Goal: Information Seeking & Learning: Find contact information

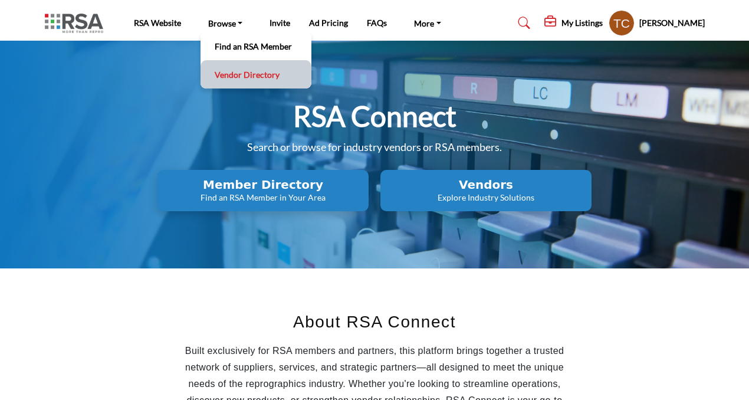
click at [222, 78] on link "Vendor Directory" at bounding box center [255, 74] width 99 height 17
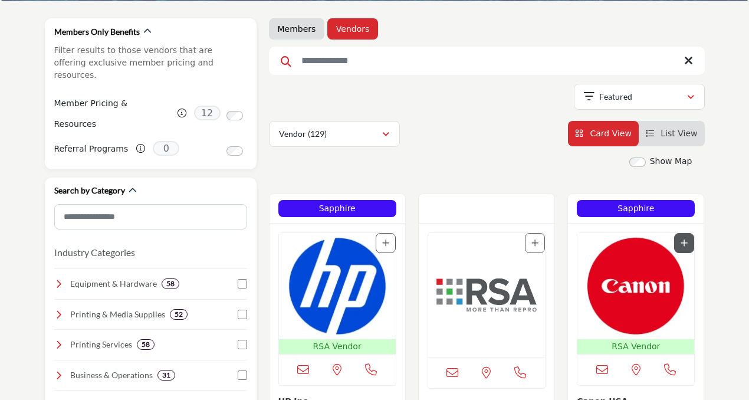
scroll to position [145, 0]
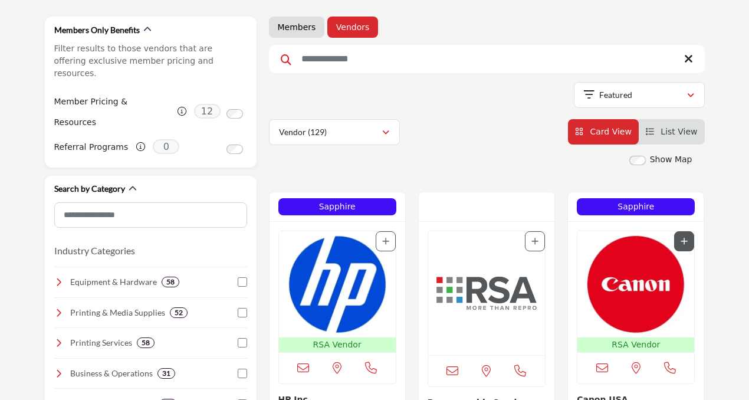
click at [632, 270] on img "Open Listing in new tab" at bounding box center [636, 284] width 117 height 106
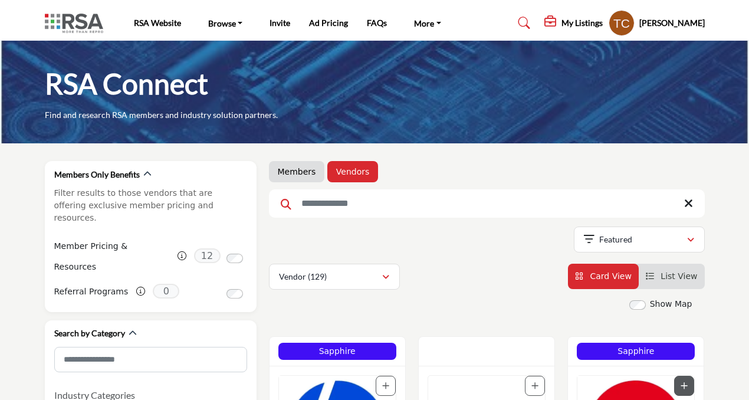
click at [342, 196] on input "Search Keyword" at bounding box center [487, 203] width 436 height 28
type input "*****"
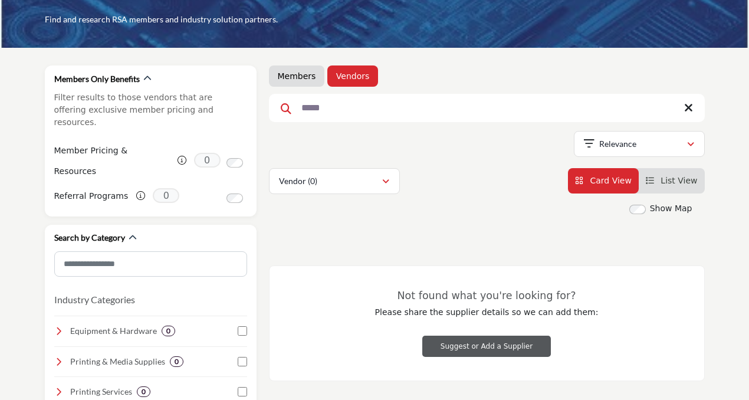
scroll to position [101, 0]
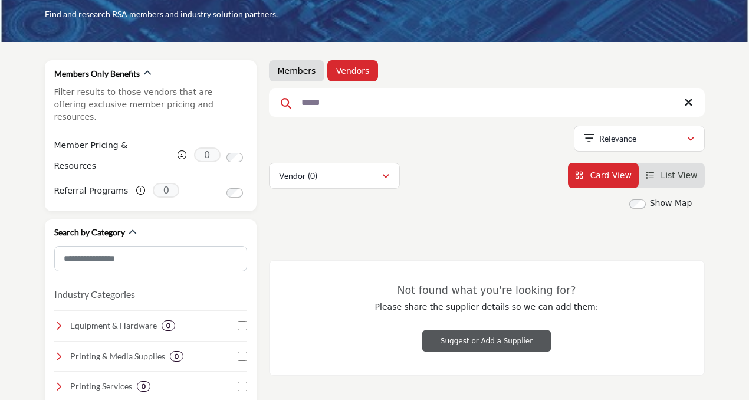
drag, startPoint x: 281, startPoint y: 64, endPoint x: 340, endPoint y: 146, distance: 101.8
click at [281, 64] on li "Members" at bounding box center [297, 70] width 56 height 21
click at [287, 71] on link "Members" at bounding box center [297, 71] width 38 height 12
click at [315, 100] on input "*****" at bounding box center [487, 102] width 436 height 28
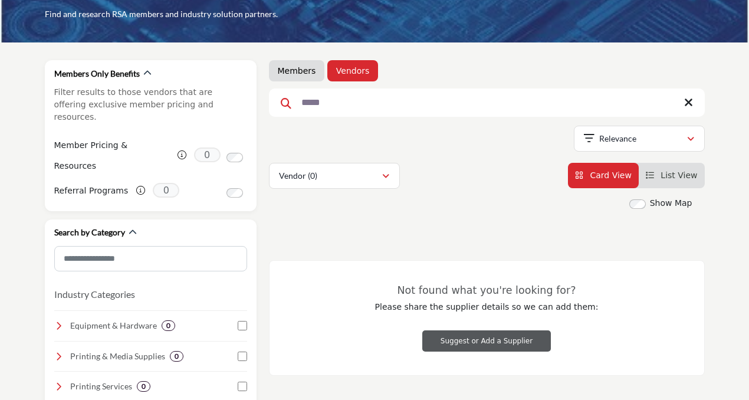
click at [315, 100] on input "*****" at bounding box center [487, 102] width 436 height 28
click at [293, 74] on link "Members" at bounding box center [297, 71] width 38 height 12
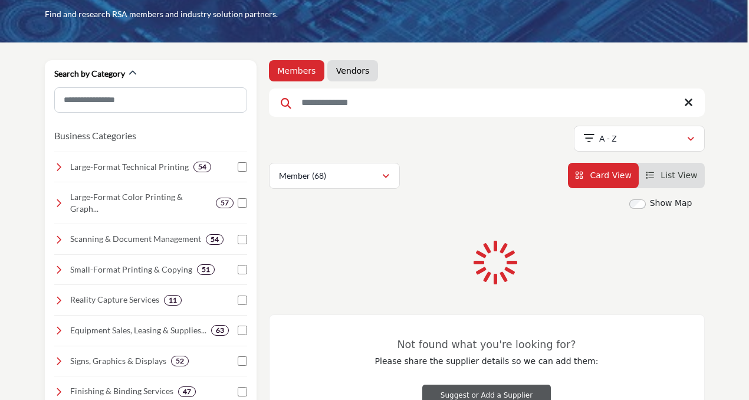
click at [347, 117] on input "Search Keyword" at bounding box center [487, 102] width 436 height 28
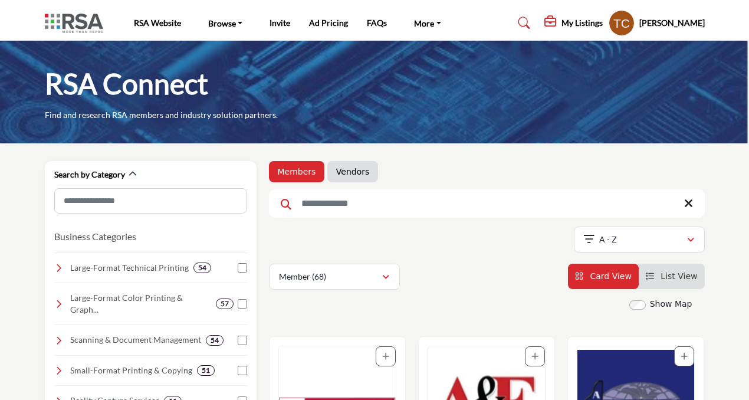
click at [347, 194] on input "Search Keyword" at bounding box center [487, 203] width 436 height 28
type input "*****"
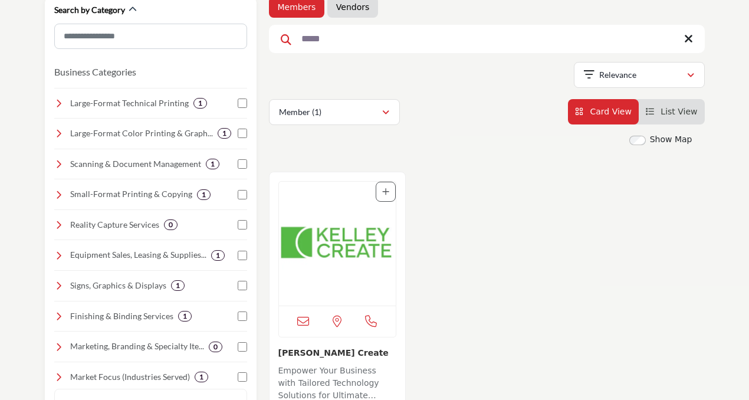
scroll to position [169, 0]
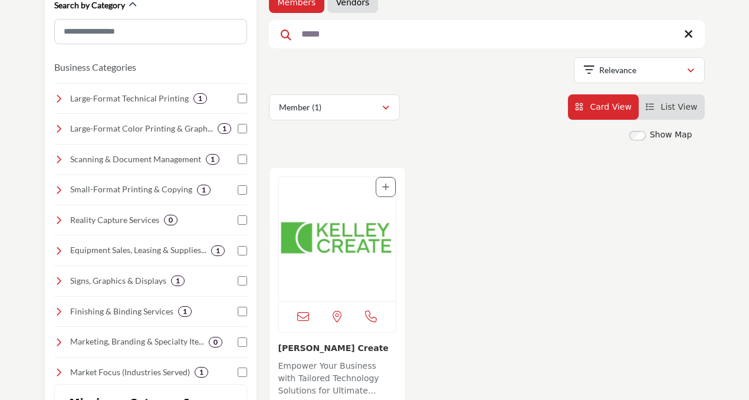
click at [358, 244] on img "Open Listing in new tab" at bounding box center [337, 239] width 117 height 124
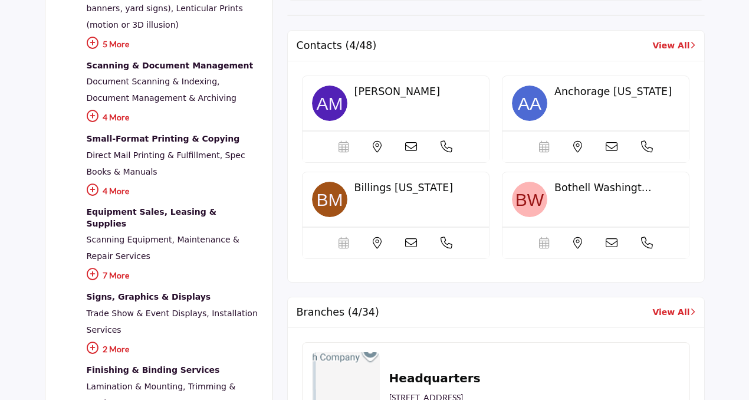
scroll to position [530, 0]
click at [655, 316] on link "View All" at bounding box center [673, 312] width 42 height 12
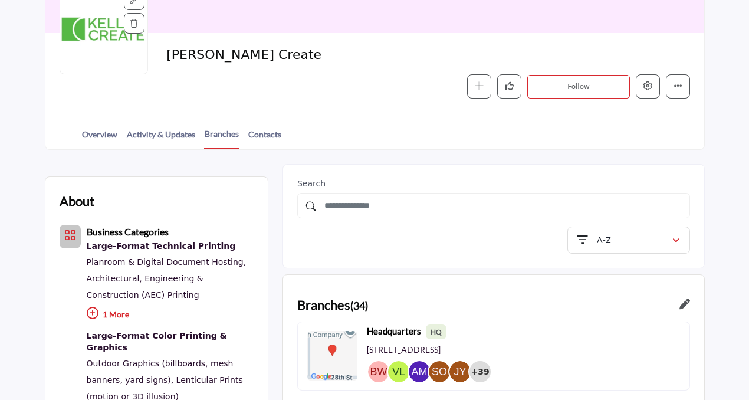
scroll to position [156, 0]
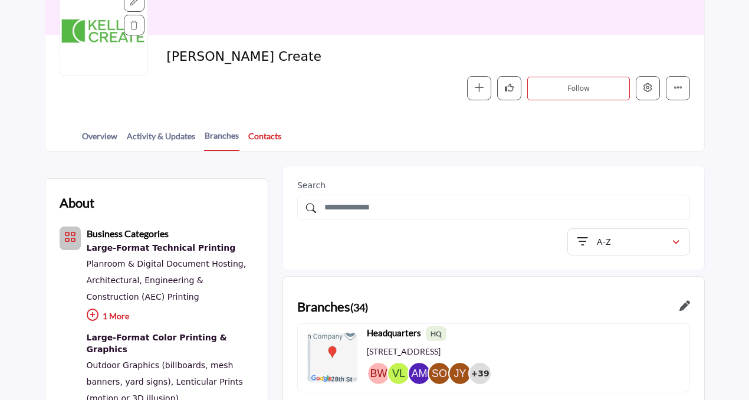
click at [277, 135] on link "Contacts" at bounding box center [265, 140] width 34 height 21
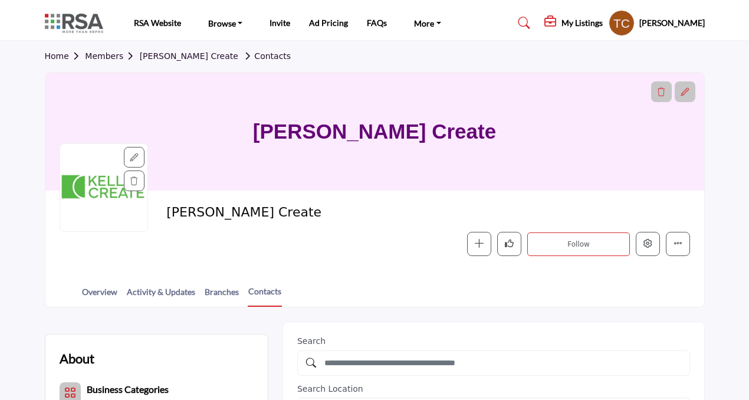
click at [114, 57] on link "Members" at bounding box center [112, 55] width 54 height 9
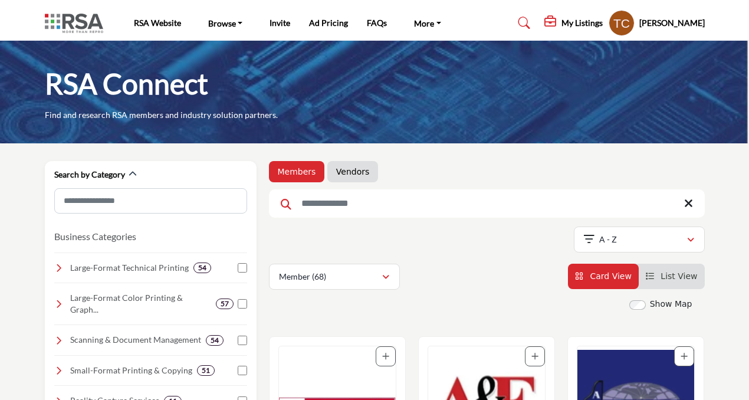
click at [418, 214] on input "Search Keyword" at bounding box center [487, 203] width 436 height 28
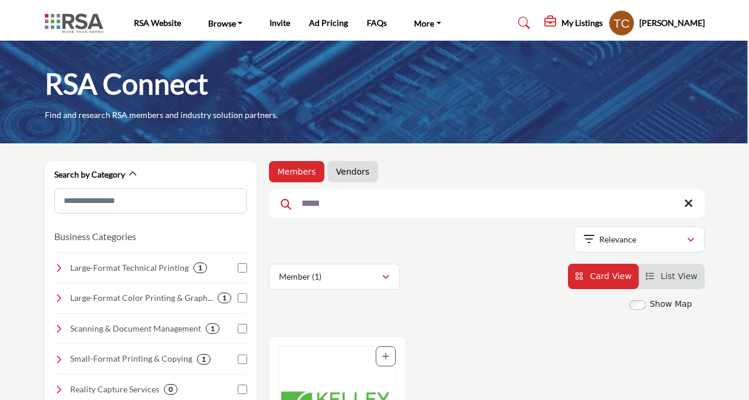
type input "*****"
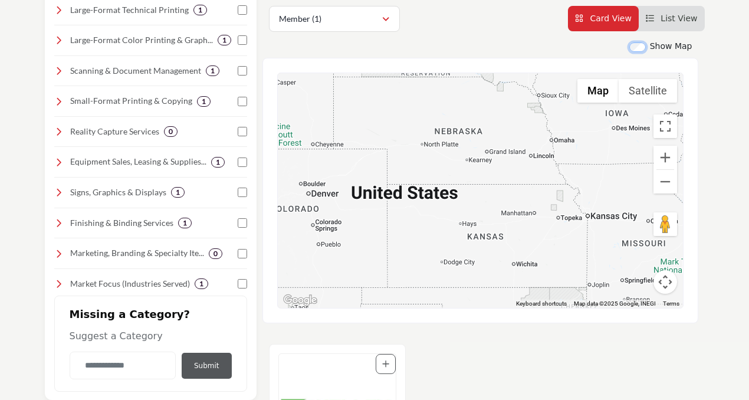
scroll to position [257, 0]
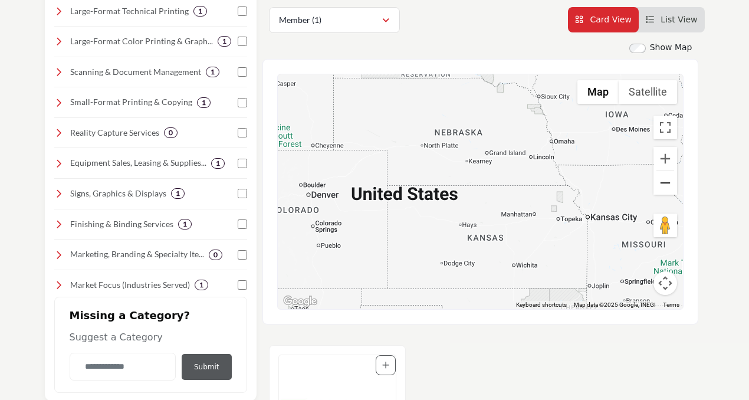
click at [671, 178] on button "Zoom out" at bounding box center [666, 183] width 24 height 24
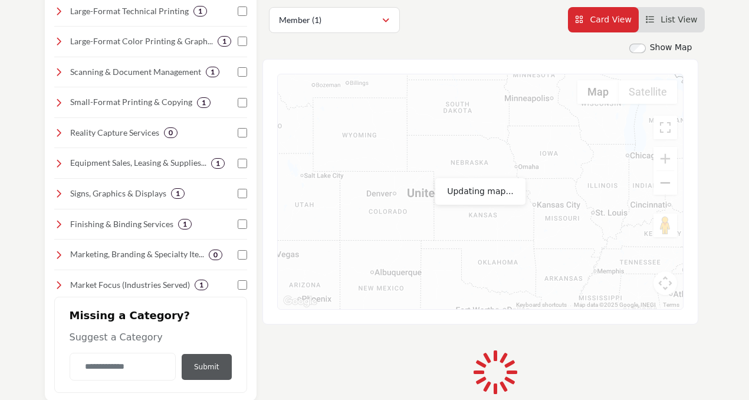
click at [671, 178] on button "Zoom out" at bounding box center [666, 183] width 24 height 24
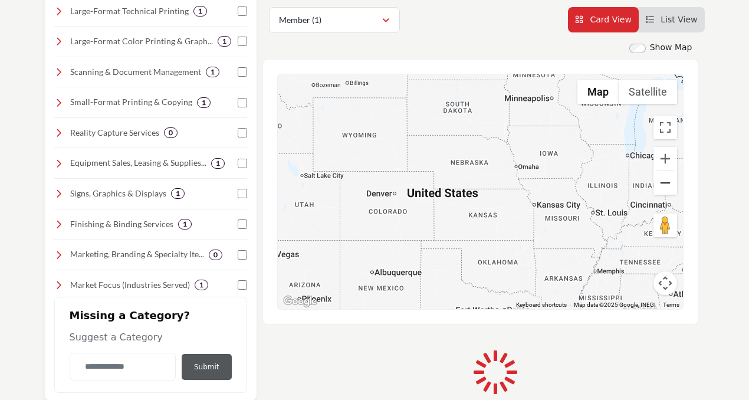
click at [671, 179] on button "Zoom out" at bounding box center [666, 183] width 24 height 24
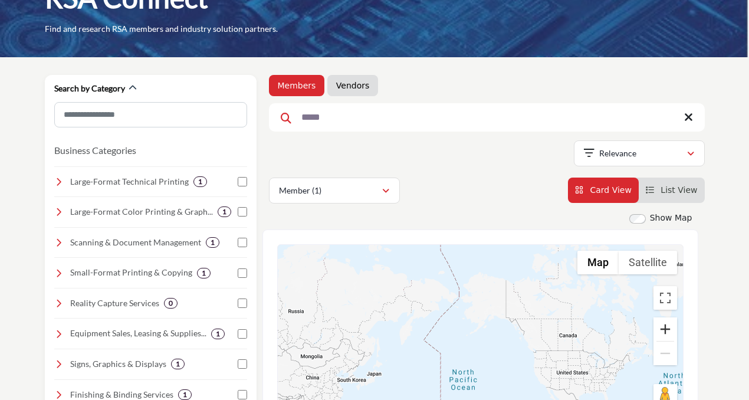
scroll to position [176, 0]
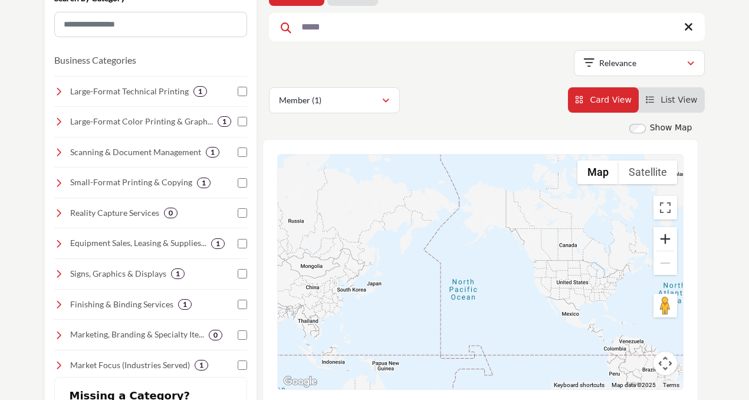
click at [672, 235] on button "Zoom in" at bounding box center [666, 239] width 24 height 24
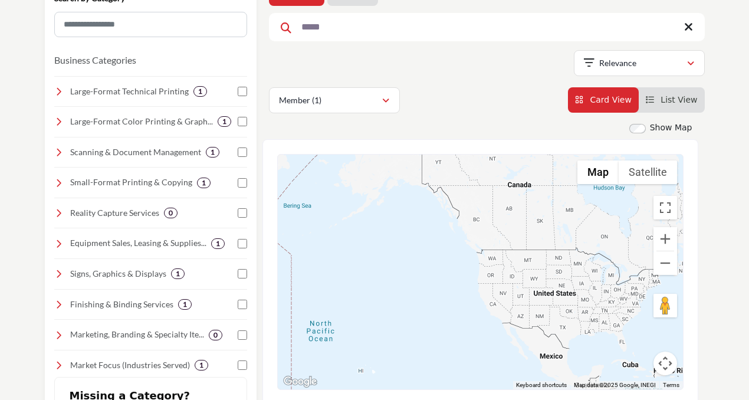
drag, startPoint x: 624, startPoint y: 265, endPoint x: 503, endPoint y: 265, distance: 120.4
click at [503, 265] on div at bounding box center [480, 272] width 405 height 235
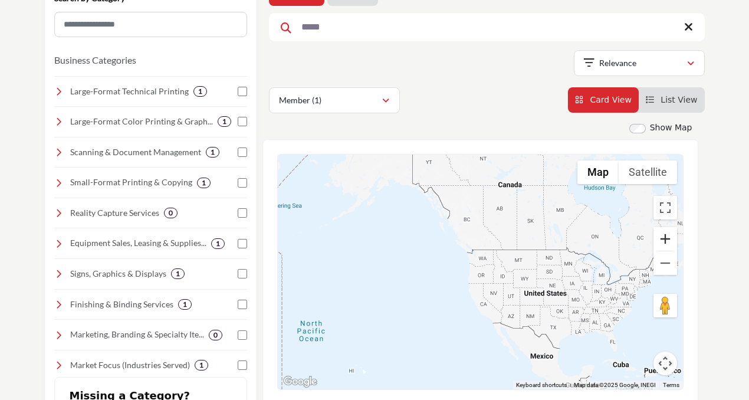
click at [661, 237] on button "Zoom in" at bounding box center [666, 239] width 24 height 24
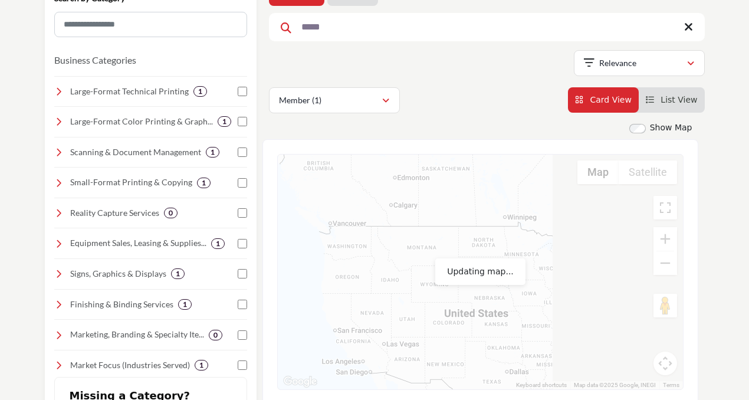
drag, startPoint x: 609, startPoint y: 264, endPoint x: 474, endPoint y: 264, distance: 135.1
click at [474, 264] on div at bounding box center [480, 272] width 405 height 235
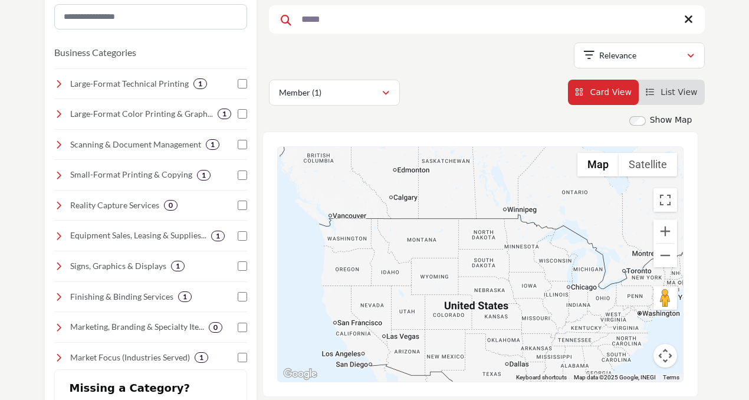
scroll to position [188, 0]
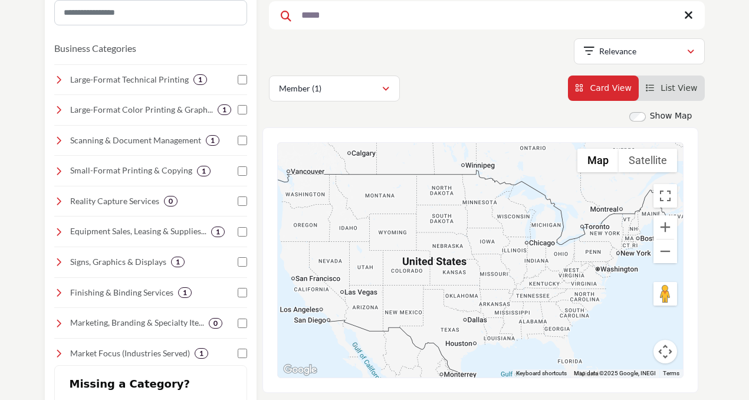
drag, startPoint x: 602, startPoint y: 249, endPoint x: 559, endPoint y: 206, distance: 60.5
click at [559, 206] on div at bounding box center [480, 260] width 405 height 235
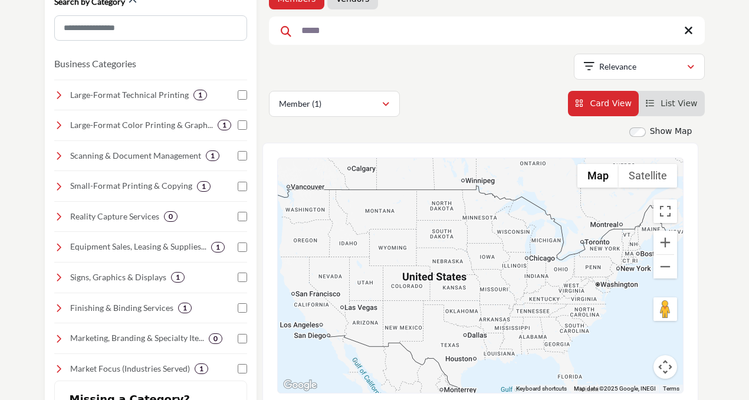
scroll to position [103, 0]
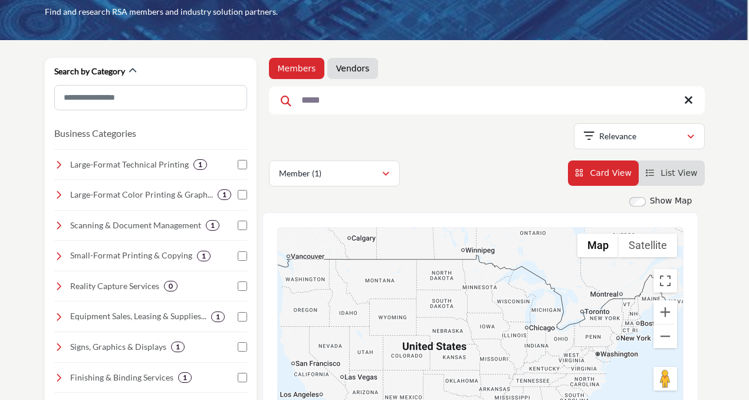
click at [693, 104] on input "*****" at bounding box center [487, 100] width 436 height 28
click at [691, 103] on icon at bounding box center [688, 100] width 9 height 12
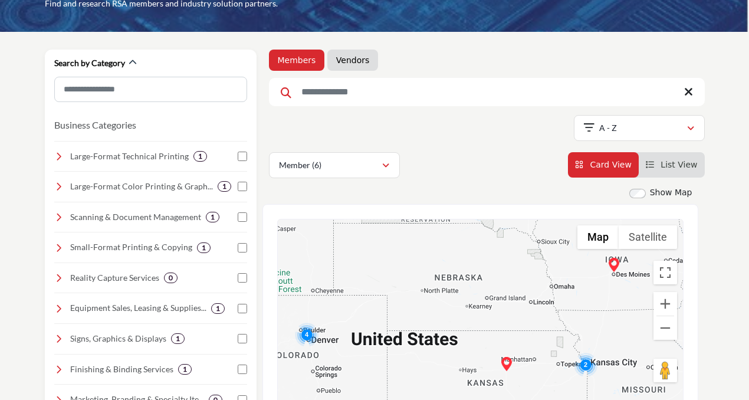
scroll to position [145, 0]
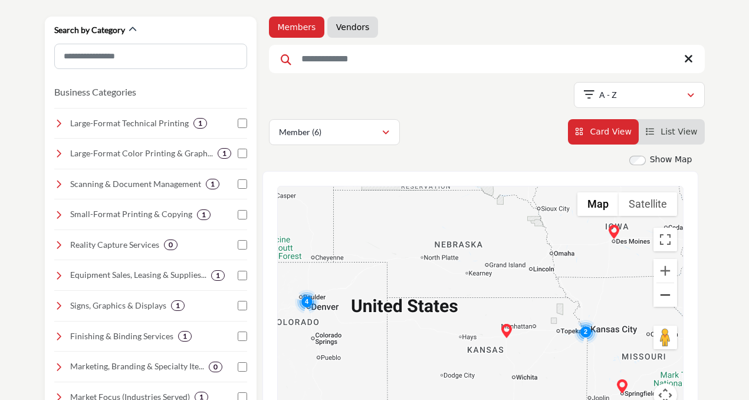
click at [664, 289] on button "Zoom out" at bounding box center [666, 295] width 24 height 24
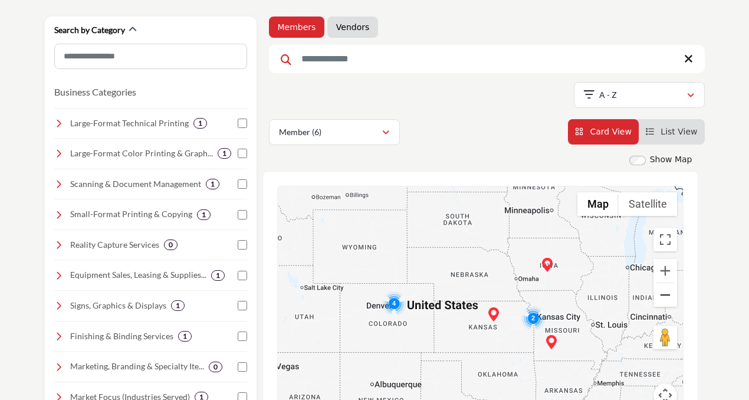
click at [664, 289] on button "Zoom out" at bounding box center [666, 295] width 24 height 24
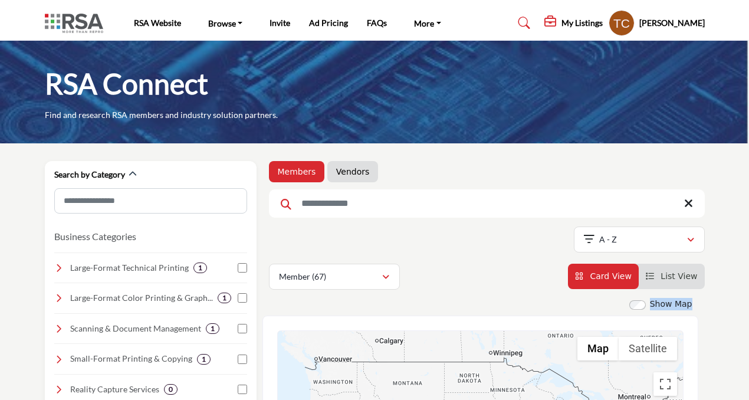
scroll to position [0, 0]
drag, startPoint x: 721, startPoint y: 310, endPoint x: 721, endPoint y: 288, distance: 22.4
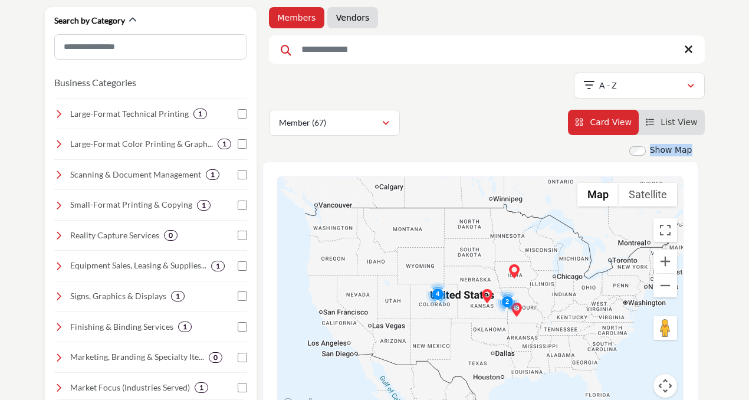
scroll to position [230, 0]
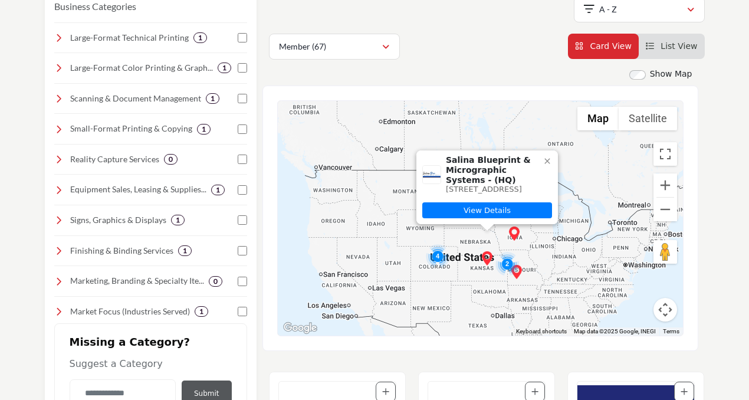
click at [441, 234] on div "Salina Blueprint & Micrographic Systems - (HQ) [STREET_ADDRESS] View Details" at bounding box center [480, 218] width 405 height 235
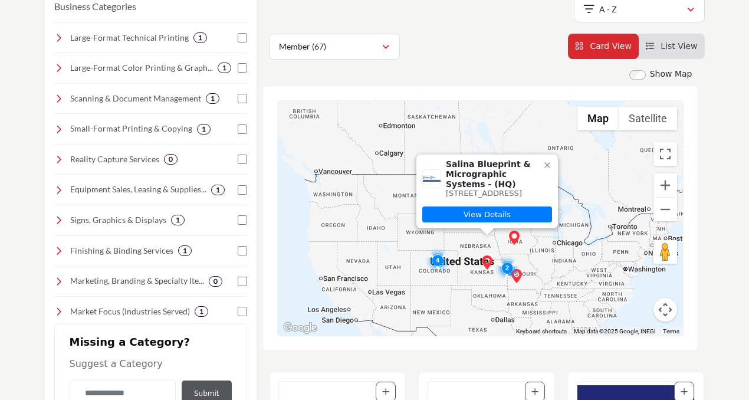
click at [437, 260] on img "Cluster of 4 locations (2 HQ, 2 Branches)\aClick to view companies" at bounding box center [438, 260] width 24 height 24
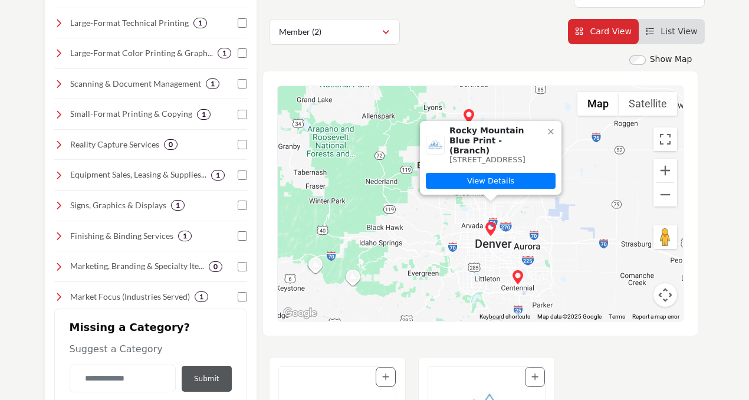
scroll to position [246, 0]
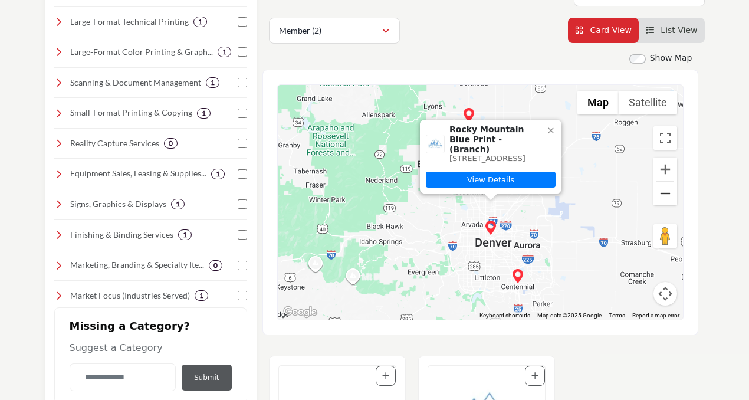
click at [667, 198] on button "Zoom out" at bounding box center [666, 194] width 24 height 24
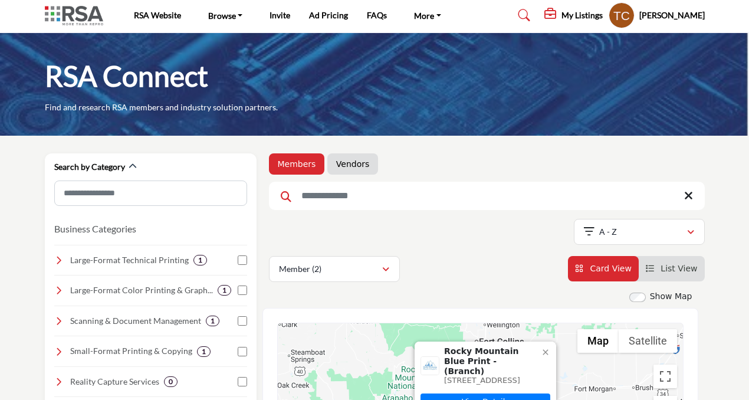
scroll to position [0, 0]
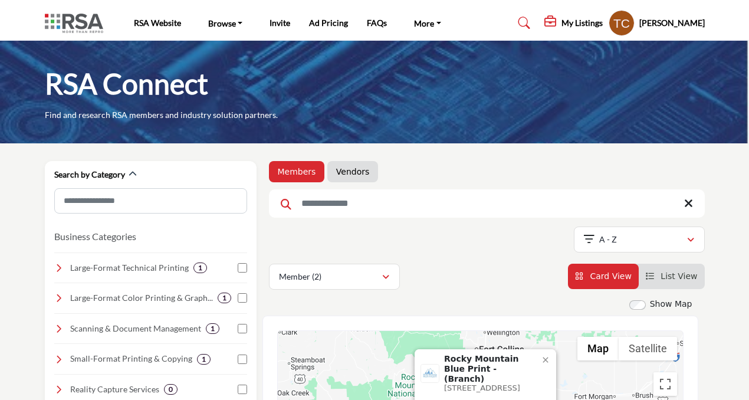
click at [381, 201] on input "Search Keyword" at bounding box center [487, 203] width 436 height 28
type input "*****"
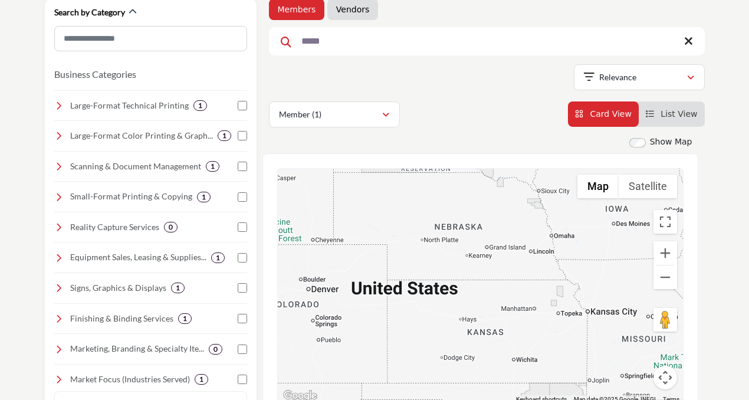
scroll to position [233, 0]
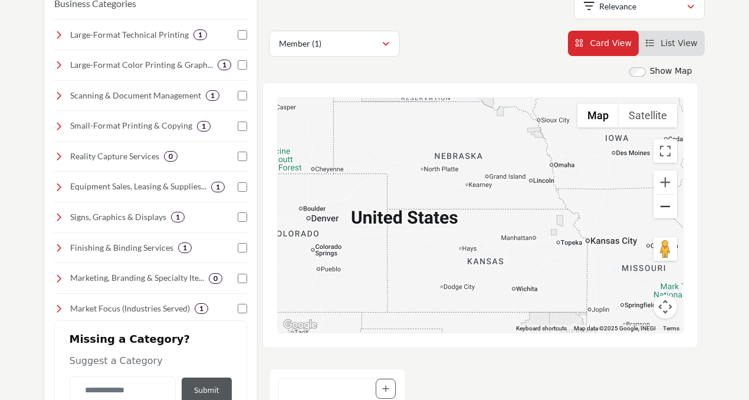
click at [661, 209] on button "Zoom out" at bounding box center [666, 207] width 24 height 24
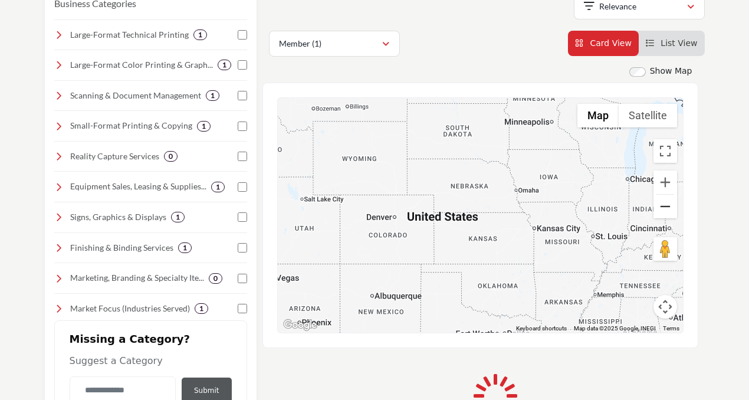
click at [661, 209] on button "Zoom out" at bounding box center [666, 207] width 24 height 24
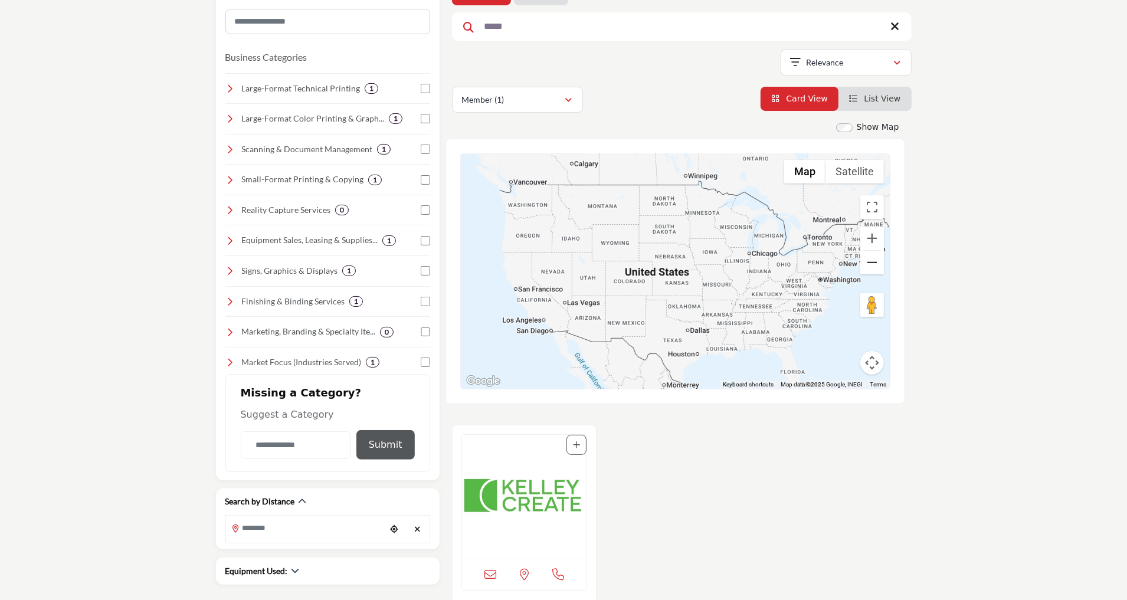
scroll to position [182, 0]
